Goal: Task Accomplishment & Management: Manage account settings

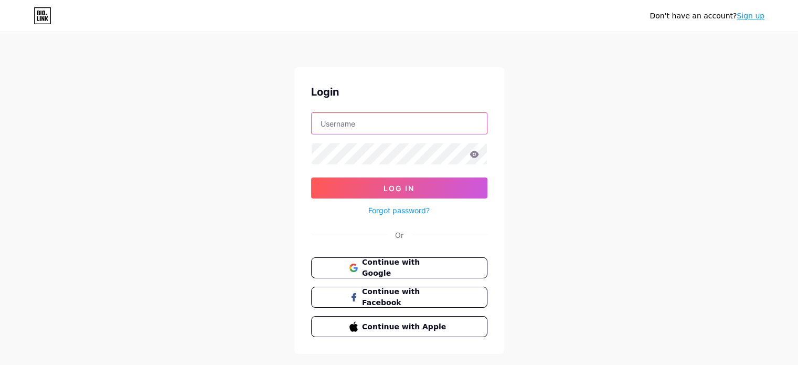
click at [357, 115] on input "text" at bounding box center [399, 123] width 175 height 21
type input "[EMAIL_ADDRESS][DOMAIN_NAME]"
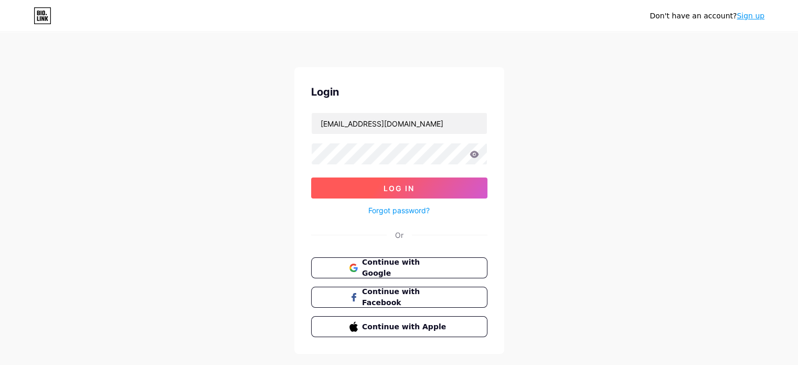
click at [403, 185] on span "Log In" at bounding box center [399, 188] width 31 height 9
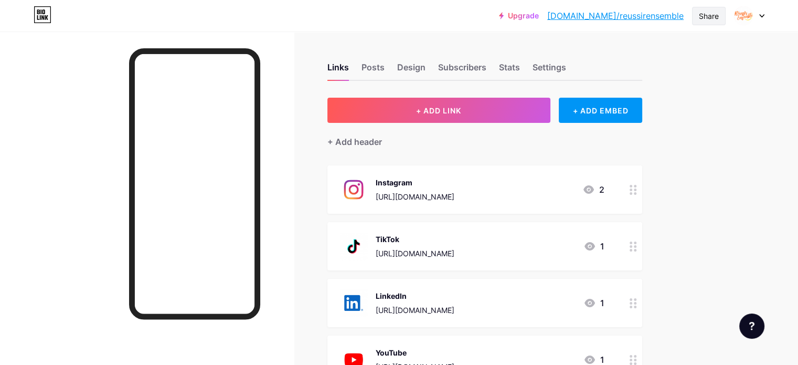
click at [717, 15] on div "Share" at bounding box center [709, 15] width 20 height 11
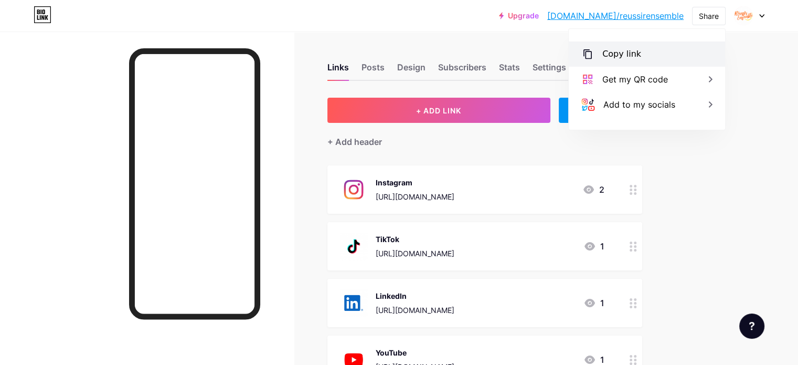
click at [640, 65] on div "Copy link" at bounding box center [647, 53] width 156 height 25
click at [764, 18] on div at bounding box center [749, 15] width 30 height 19
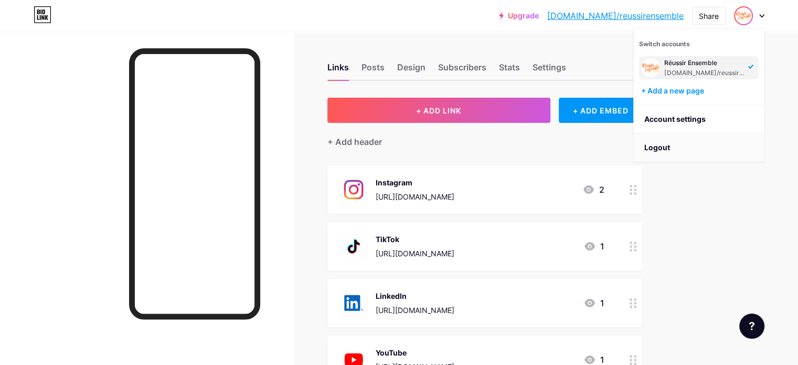
click at [685, 147] on li "Logout" at bounding box center [699, 147] width 130 height 28
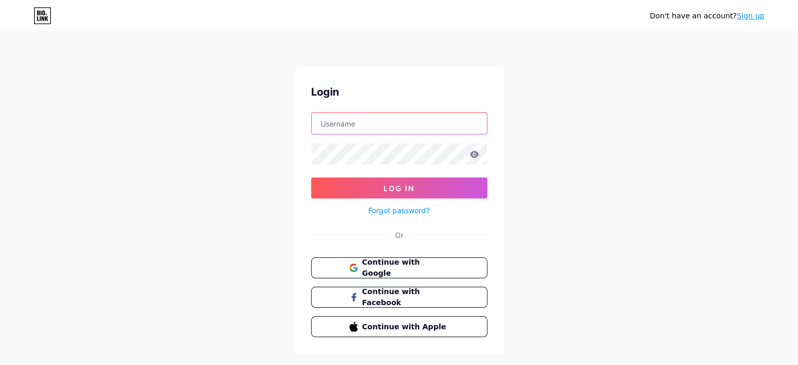
click at [397, 119] on input "text" at bounding box center [399, 123] width 175 height 21
type input "[EMAIL_ADDRESS][DOMAIN_NAME]"
click at [472, 156] on icon at bounding box center [474, 154] width 9 height 7
click at [477, 151] on icon at bounding box center [474, 154] width 9 height 7
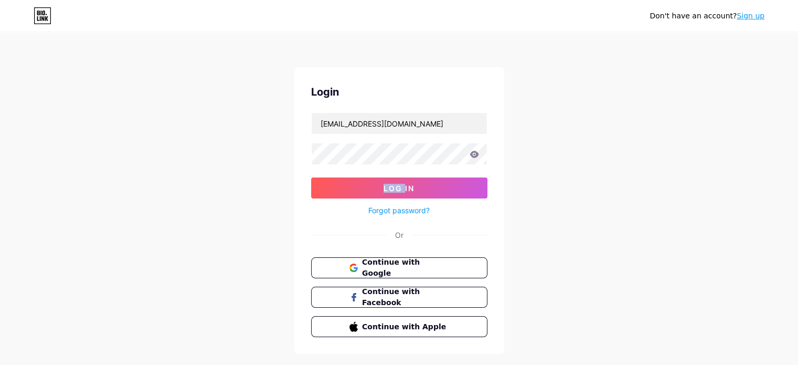
click at [477, 151] on icon at bounding box center [474, 154] width 9 height 7
click at [536, 139] on div "Don't have an account? Sign up Login [EMAIL_ADDRESS][DOMAIN_NAME] Log In Forgot…" at bounding box center [399, 193] width 798 height 387
click at [437, 178] on button "Log In" at bounding box center [399, 187] width 176 height 21
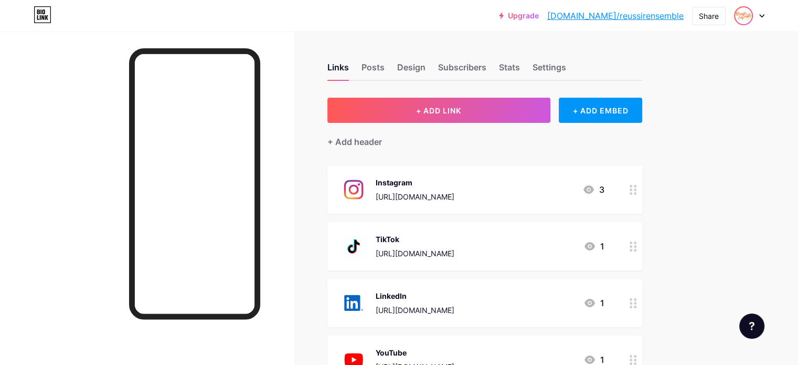
click at [740, 22] on img at bounding box center [743, 15] width 17 height 17
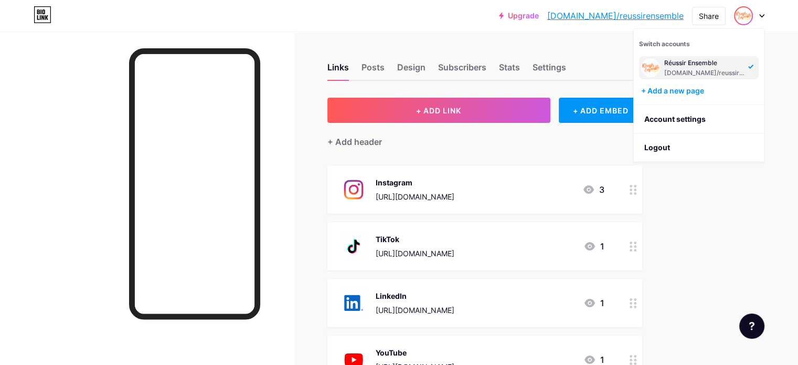
click at [424, 23] on div "Upgrade [DOMAIN_NAME]/reussi... [DOMAIN_NAME]/reussirensemble Share Switch acco…" at bounding box center [399, 15] width 798 height 19
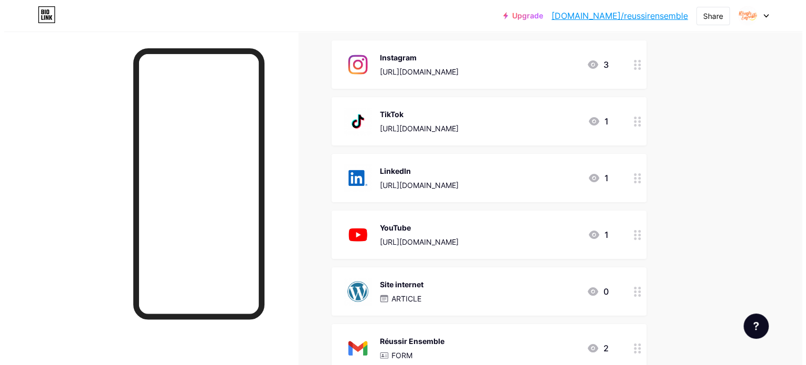
scroll to position [126, 0]
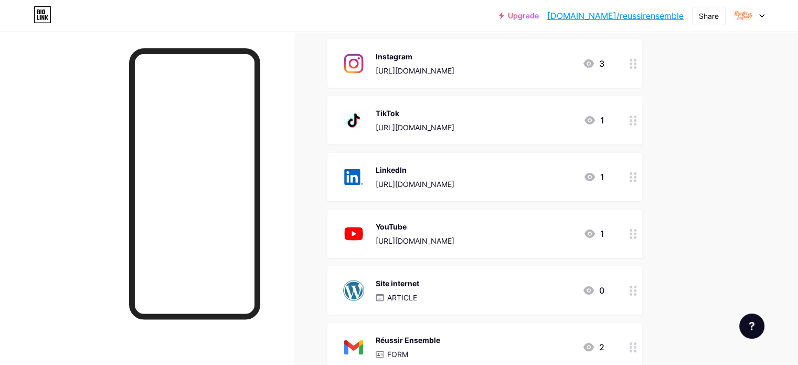
click at [454, 241] on div "[URL][DOMAIN_NAME]" at bounding box center [415, 240] width 79 height 11
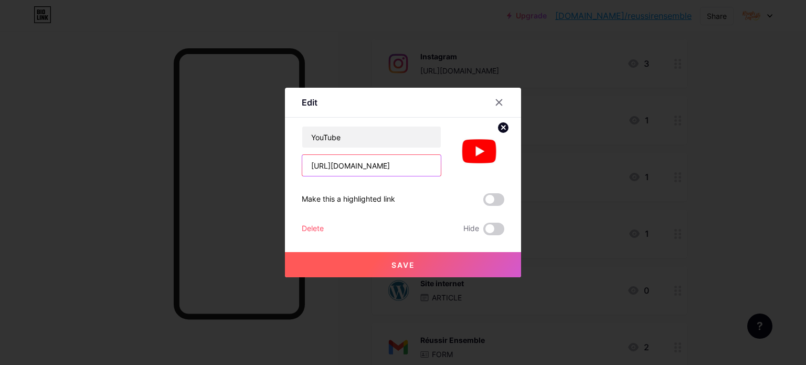
click at [354, 159] on input "[URL][DOMAIN_NAME]" at bounding box center [371, 165] width 139 height 21
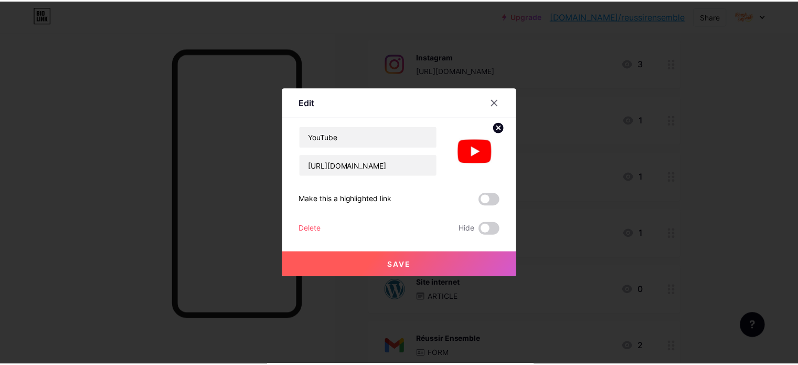
scroll to position [0, 0]
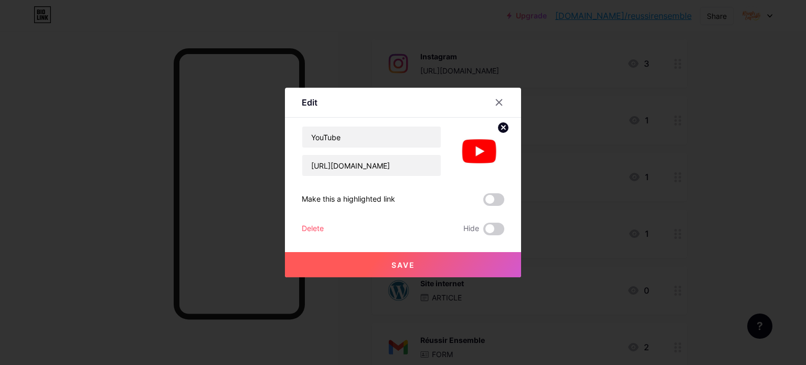
click at [396, 265] on span "Save" at bounding box center [403, 264] width 24 height 9
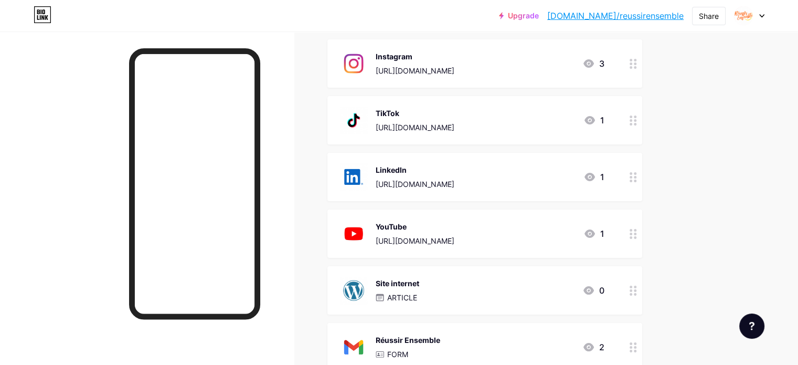
click at [539, 17] on link "Upgrade" at bounding box center [519, 16] width 40 height 8
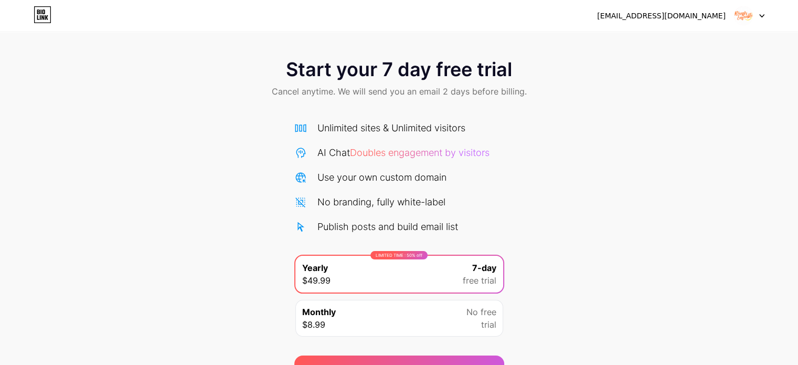
scroll to position [57, 0]
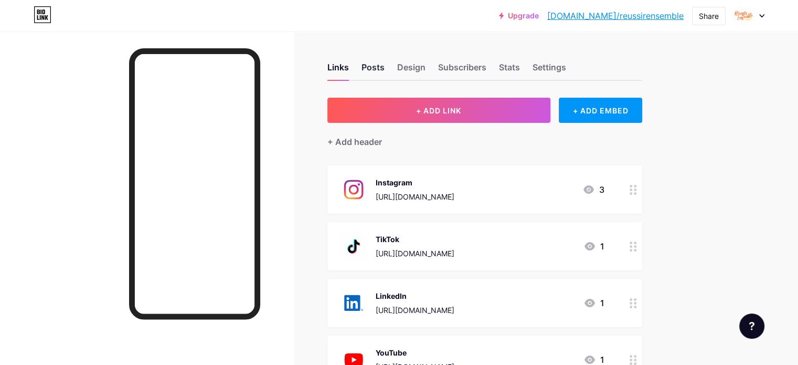
click at [385, 66] on div "Posts" at bounding box center [373, 70] width 23 height 19
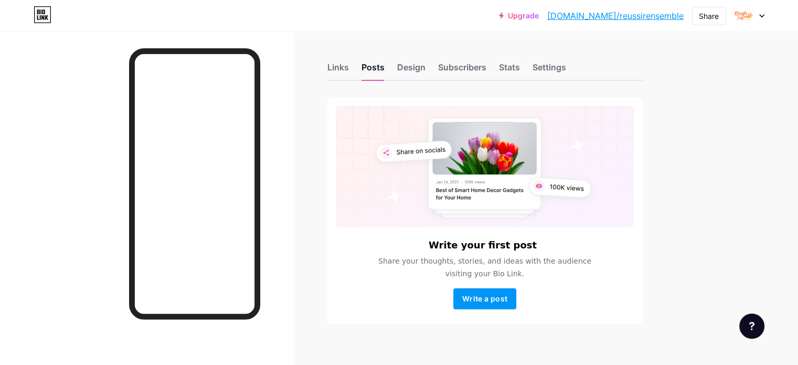
scroll to position [11, 0]
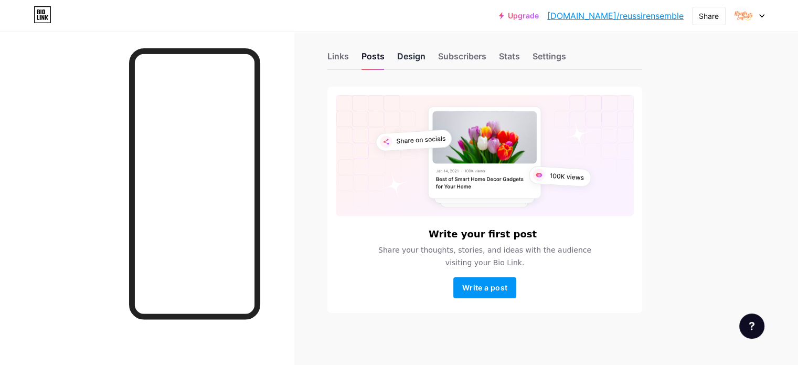
click at [426, 57] on div "Design" at bounding box center [411, 59] width 28 height 19
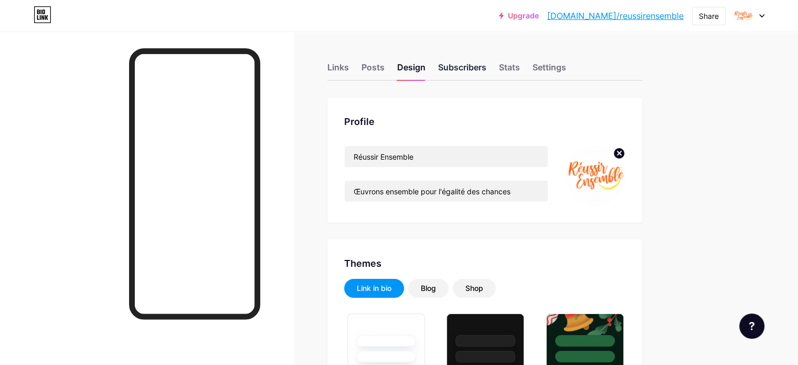
click at [486, 73] on div "Subscribers" at bounding box center [462, 70] width 48 height 19
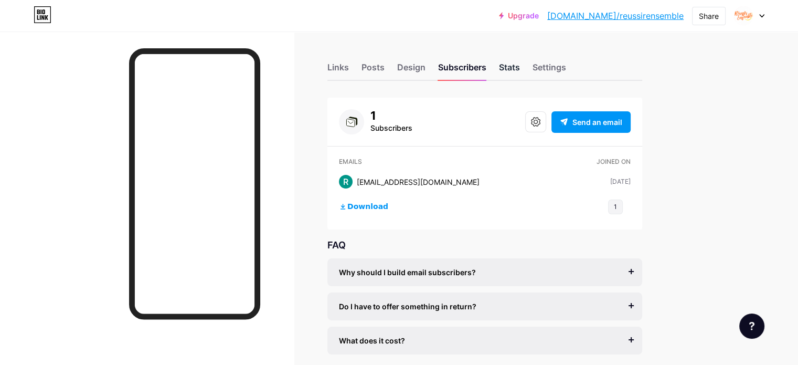
click at [520, 73] on div "Stats" at bounding box center [509, 70] width 21 height 19
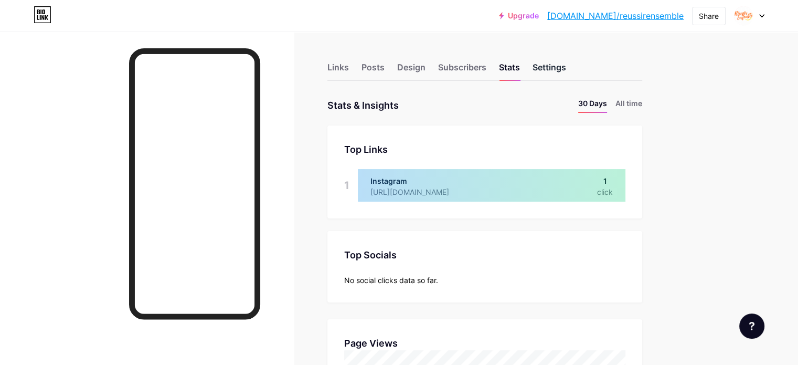
click at [566, 67] on div "Settings" at bounding box center [550, 70] width 34 height 19
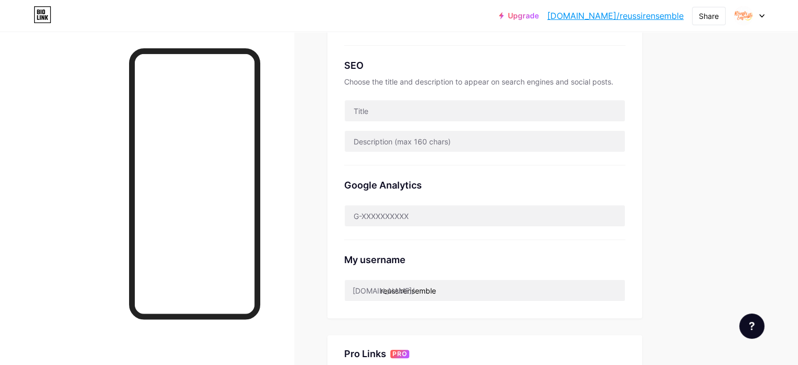
scroll to position [208, 0]
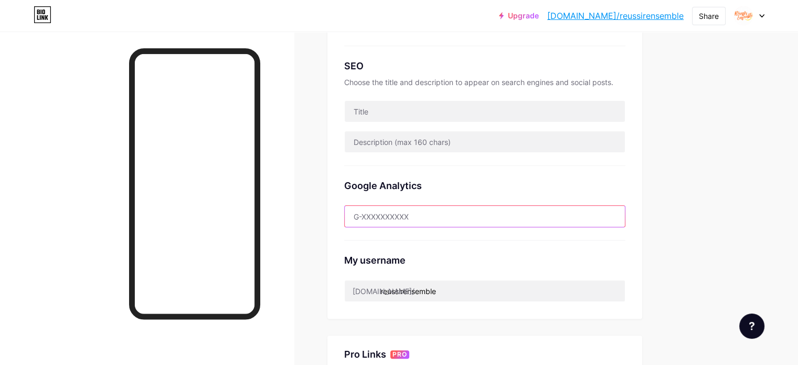
click at [484, 216] on input "text" at bounding box center [485, 216] width 280 height 21
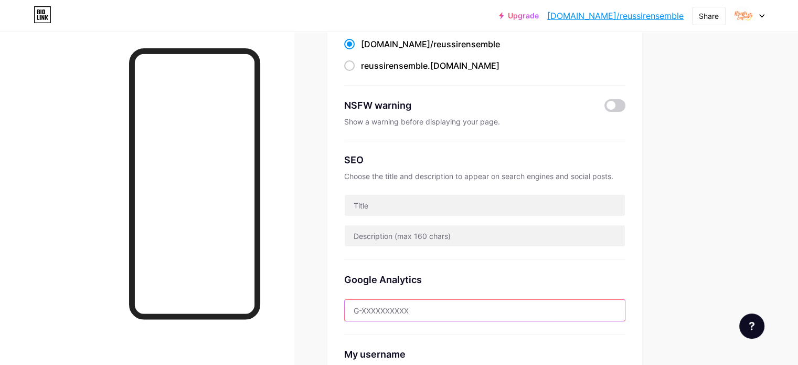
scroll to position [113, 0]
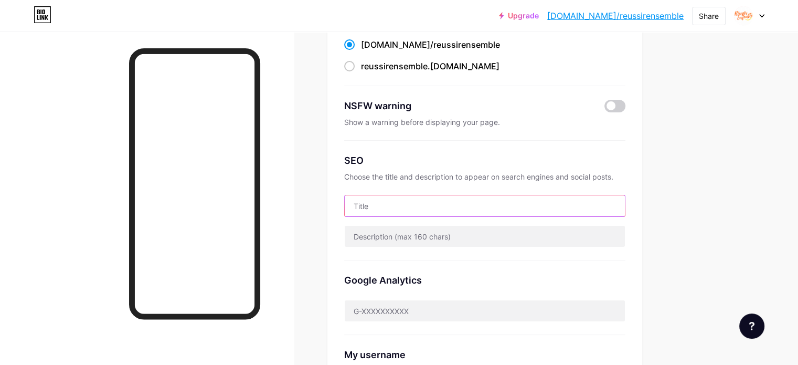
click at [487, 211] on input "text" at bounding box center [485, 205] width 280 height 21
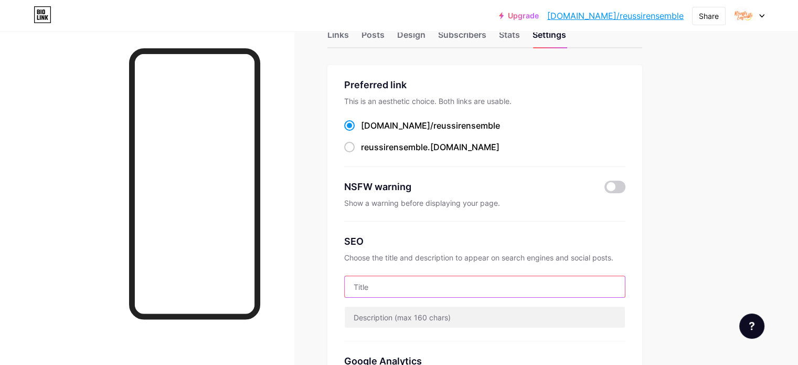
scroll to position [0, 0]
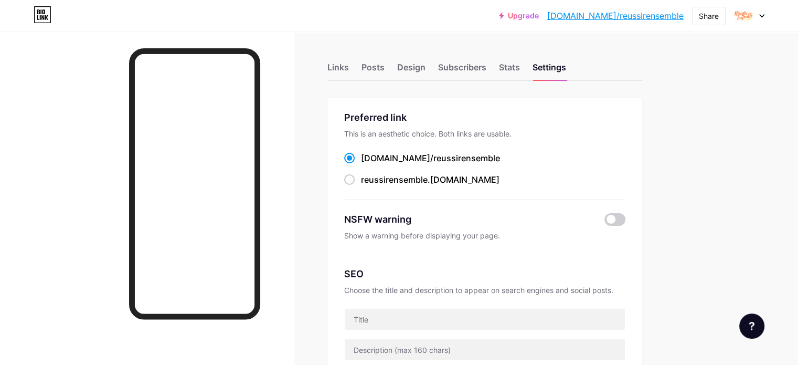
click at [762, 19] on div at bounding box center [749, 15] width 30 height 19
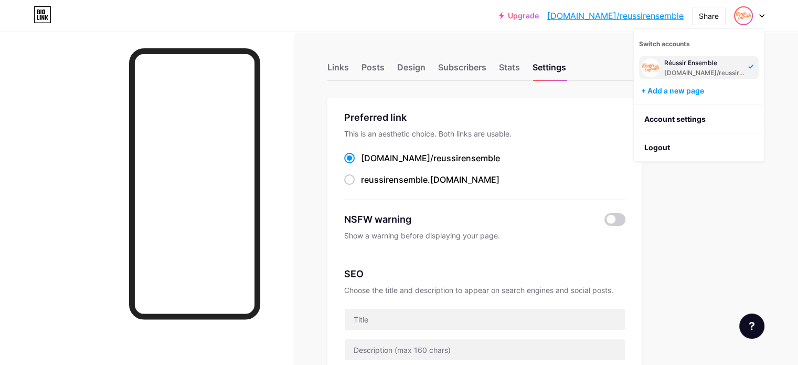
click at [542, 48] on div "Links Posts Design Subscribers Stats Settings" at bounding box center [484, 62] width 315 height 37
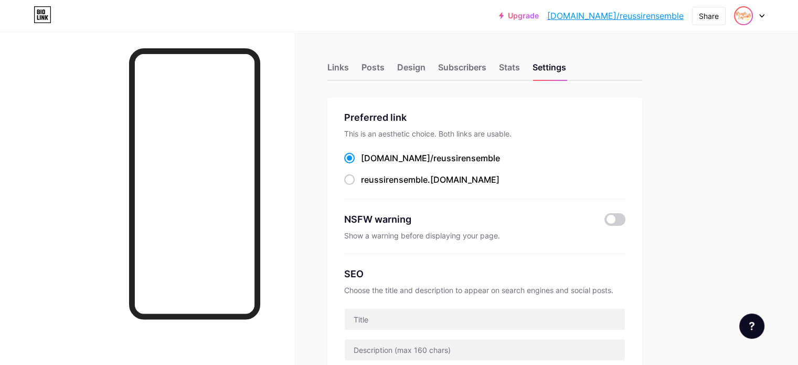
click at [743, 19] on img at bounding box center [743, 15] width 17 height 17
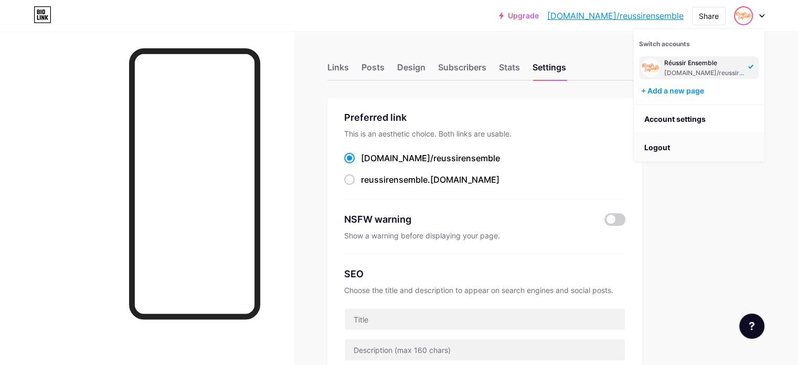
click at [667, 139] on li "Logout" at bounding box center [699, 147] width 130 height 28
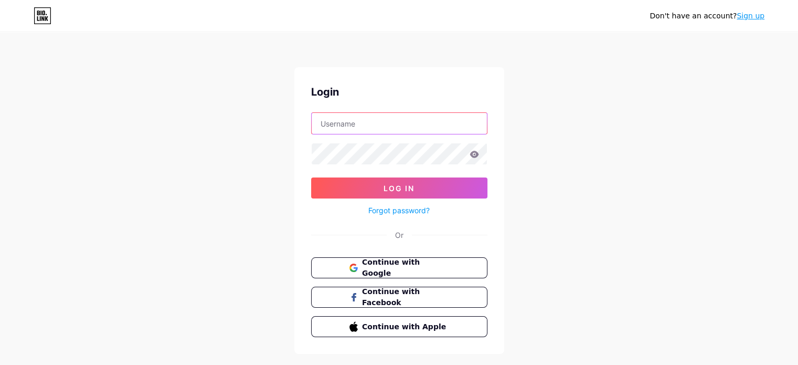
click at [465, 117] on input "text" at bounding box center [399, 123] width 175 height 21
type input "[EMAIL_ADDRESS][DOMAIN_NAME]"
click at [476, 154] on icon at bounding box center [474, 154] width 9 height 7
click at [429, 131] on input "[EMAIL_ADDRESS][DOMAIN_NAME]" at bounding box center [399, 123] width 175 height 21
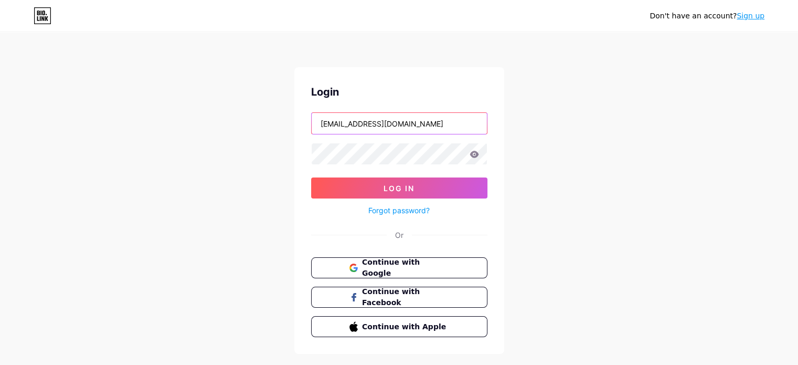
click at [429, 131] on input "[EMAIL_ADDRESS][DOMAIN_NAME]" at bounding box center [399, 123] width 175 height 21
click at [472, 155] on icon at bounding box center [474, 154] width 9 height 7
